Goal: Browse casually

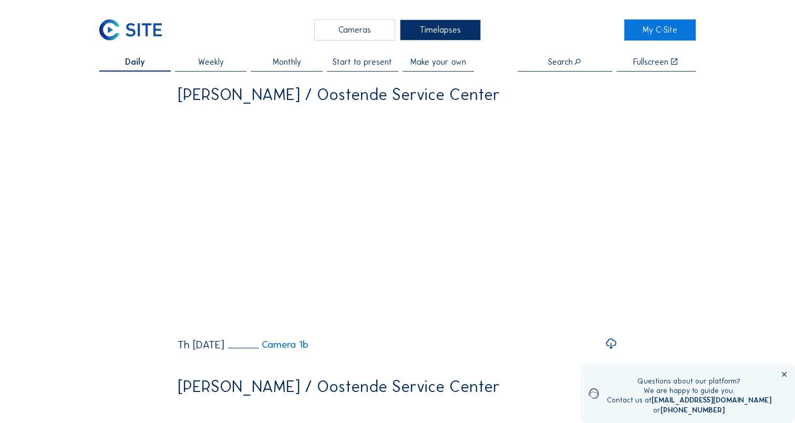
click at [338, 34] on div "Cameras" at bounding box center [354, 29] width 81 height 21
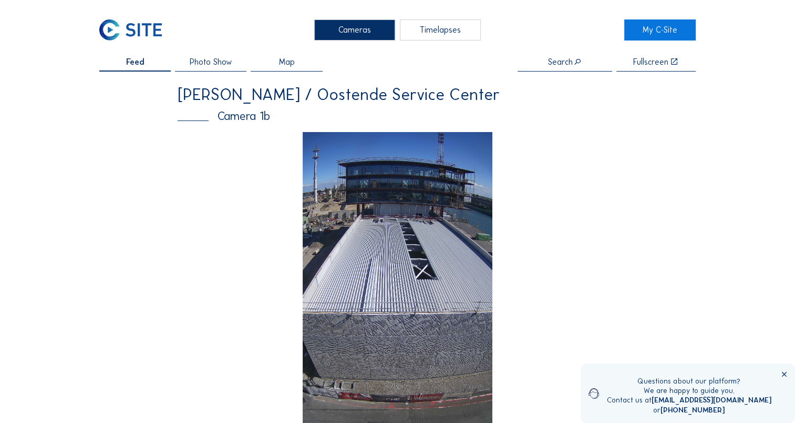
click at [381, 234] on img at bounding box center [398, 301] width 190 height 338
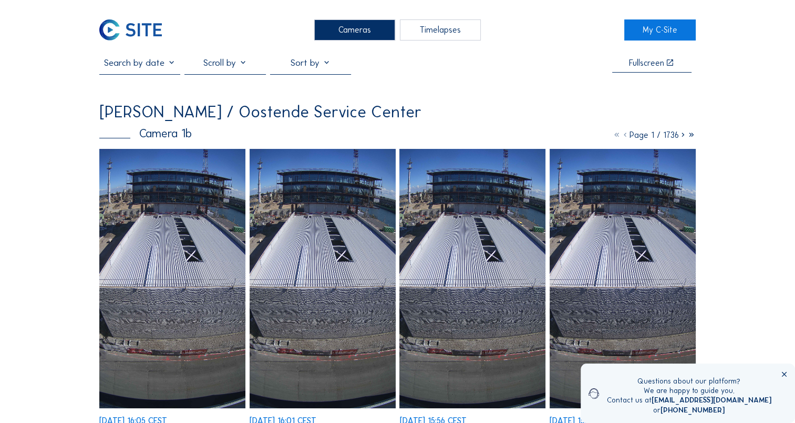
click at [200, 305] on img at bounding box center [172, 279] width 146 height 260
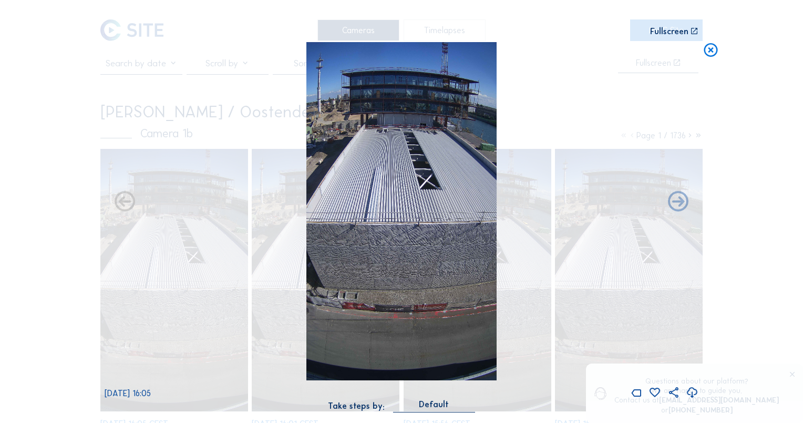
click at [695, 395] on icon at bounding box center [692, 392] width 13 height 15
